Goal: Task Accomplishment & Management: Use online tool/utility

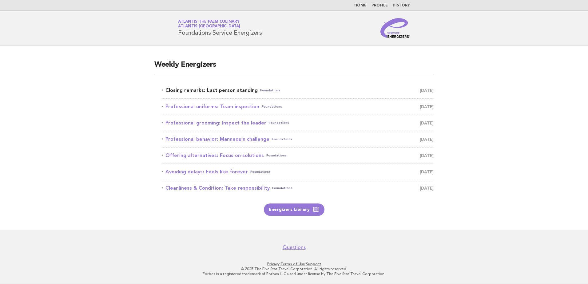
click at [190, 90] on link "Closing remarks: Last person standing Foundations September 2" at bounding box center [298, 90] width 272 height 9
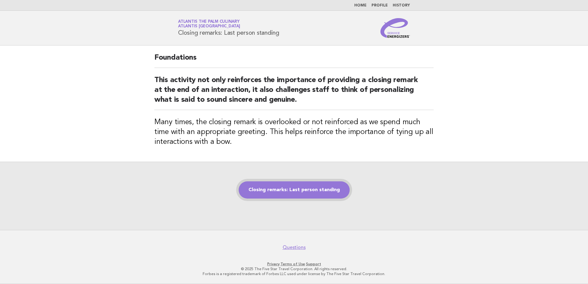
click at [319, 195] on link "Closing remarks: Last person standing" at bounding box center [294, 190] width 111 height 17
click at [309, 191] on link "Closing remarks: Last person standing" at bounding box center [294, 190] width 111 height 17
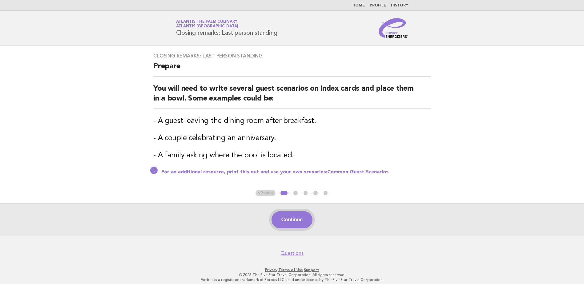
click at [296, 219] on button "Continue" at bounding box center [291, 219] width 41 height 17
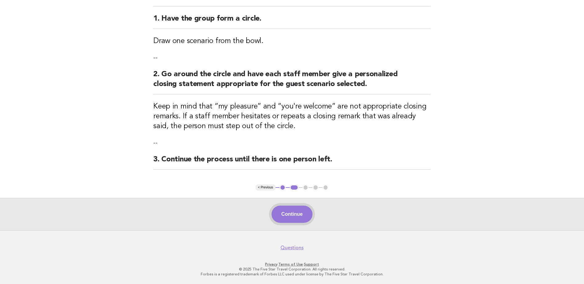
click at [294, 207] on button "Continue" at bounding box center [291, 214] width 41 height 17
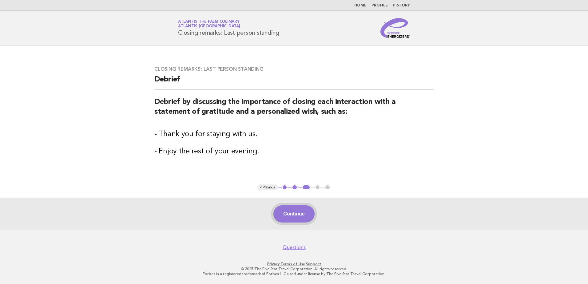
click at [294, 214] on button "Continue" at bounding box center [293, 213] width 41 height 17
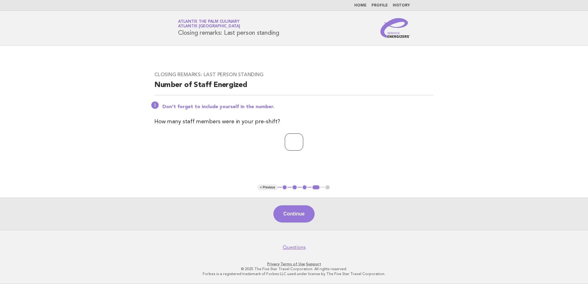
click at [303, 141] on input "*" at bounding box center [294, 142] width 18 height 17
type input "*"
click at [303, 141] on input "*" at bounding box center [294, 142] width 18 height 17
click at [297, 210] on button "Continue" at bounding box center [293, 213] width 41 height 17
